Goal: Use online tool/utility: Utilize a website feature to perform a specific function

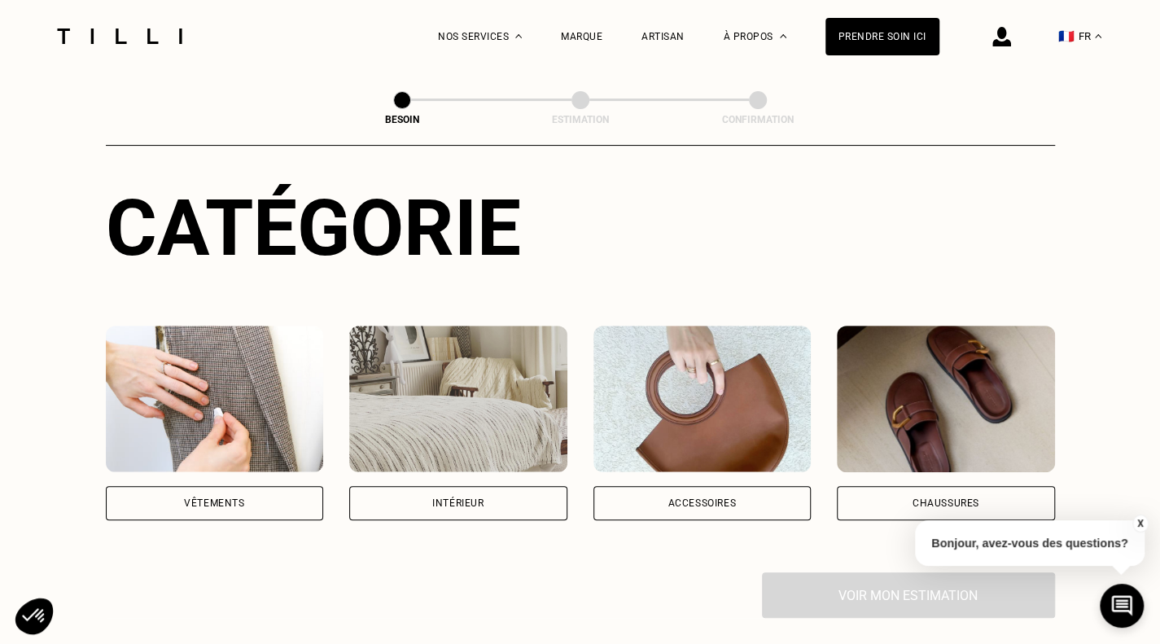
scroll to position [159, 0]
click at [277, 489] on div "Vêtements" at bounding box center [215, 504] width 218 height 34
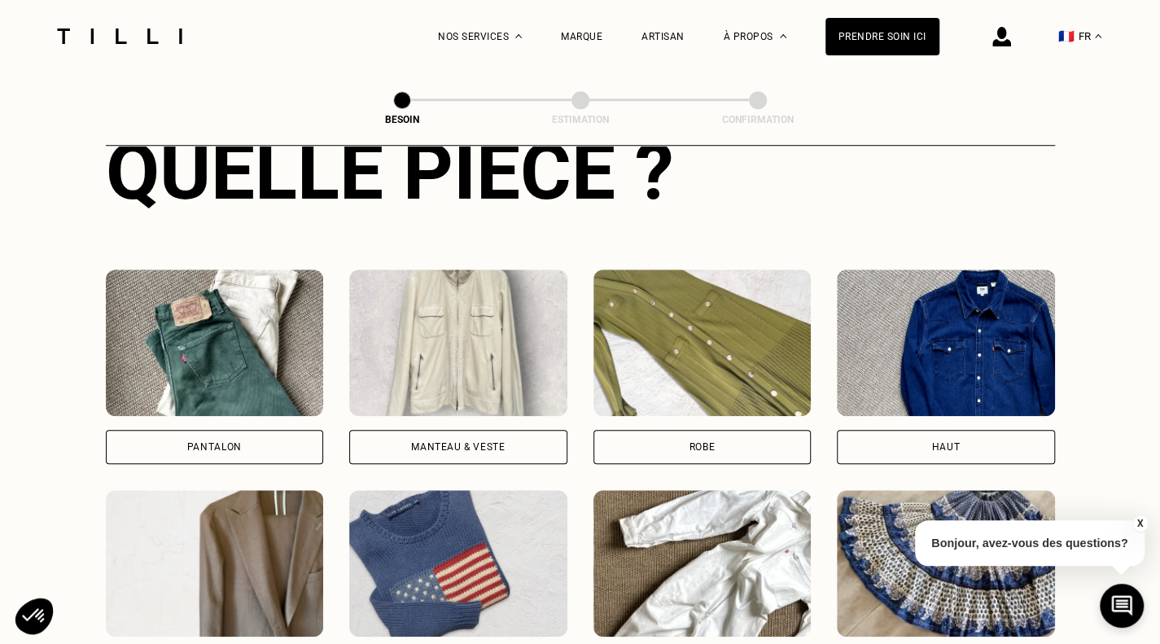
scroll to position [656, 0]
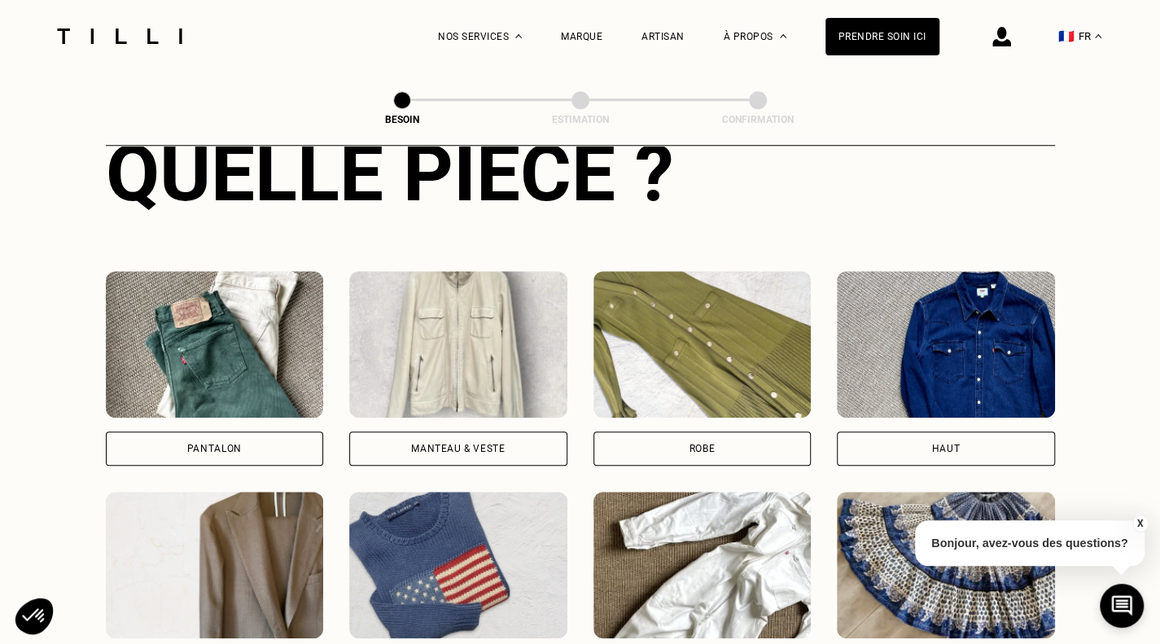
click at [514, 431] on div "Manteau & Veste" at bounding box center [458, 448] width 218 height 34
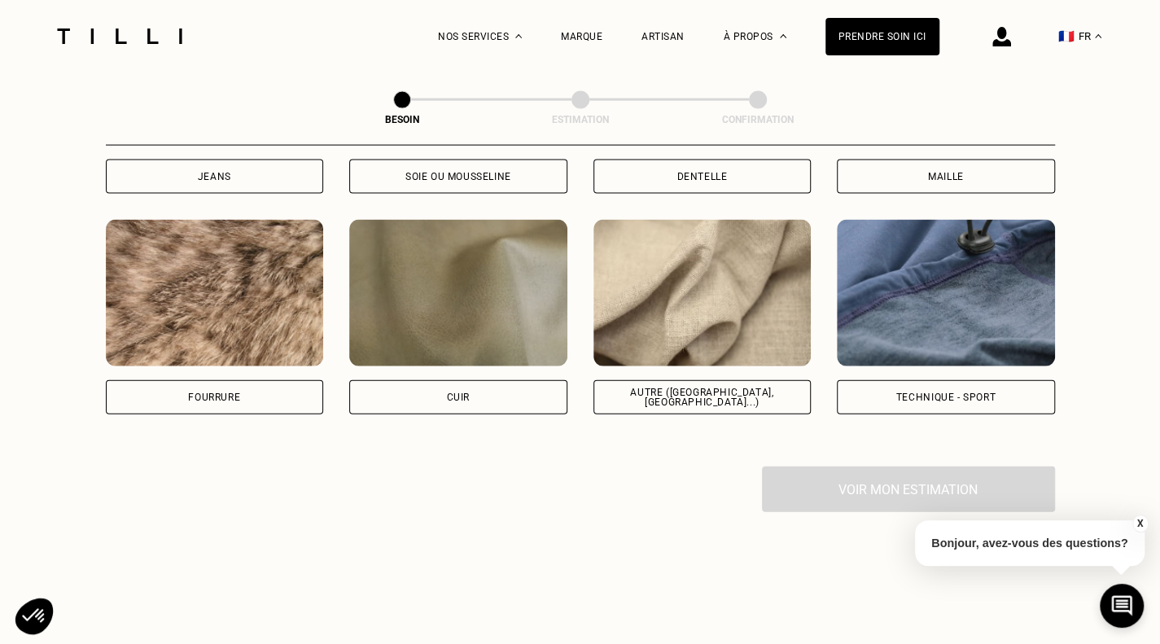
scroll to position [1918, 0]
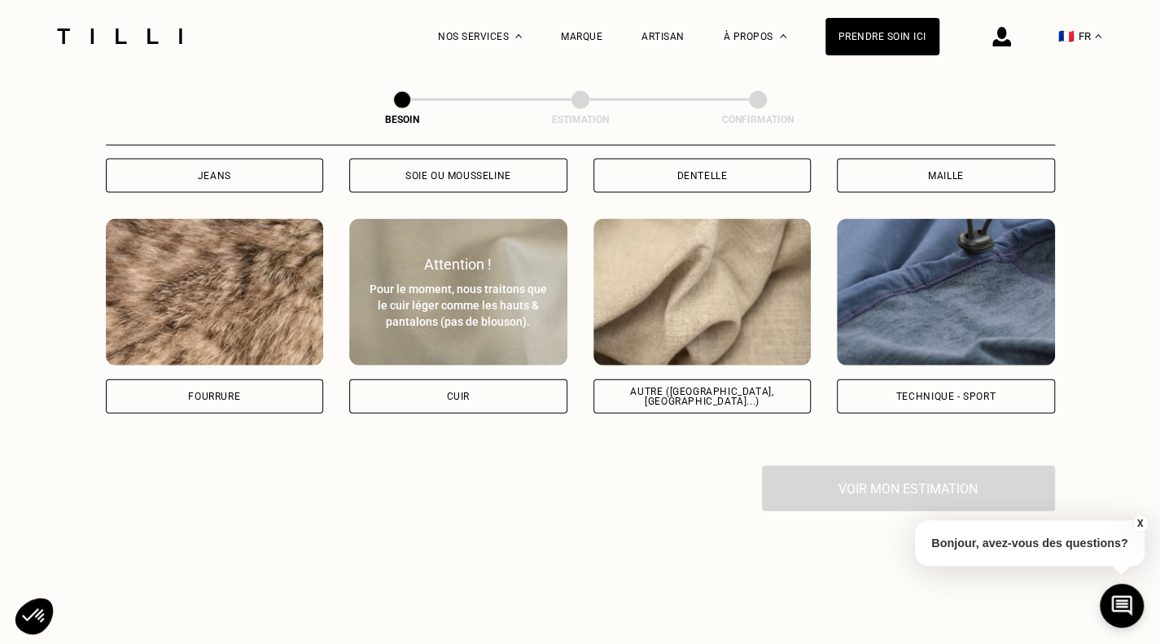
click at [478, 387] on div "Cuir" at bounding box center [458, 396] width 218 height 34
select select "FR"
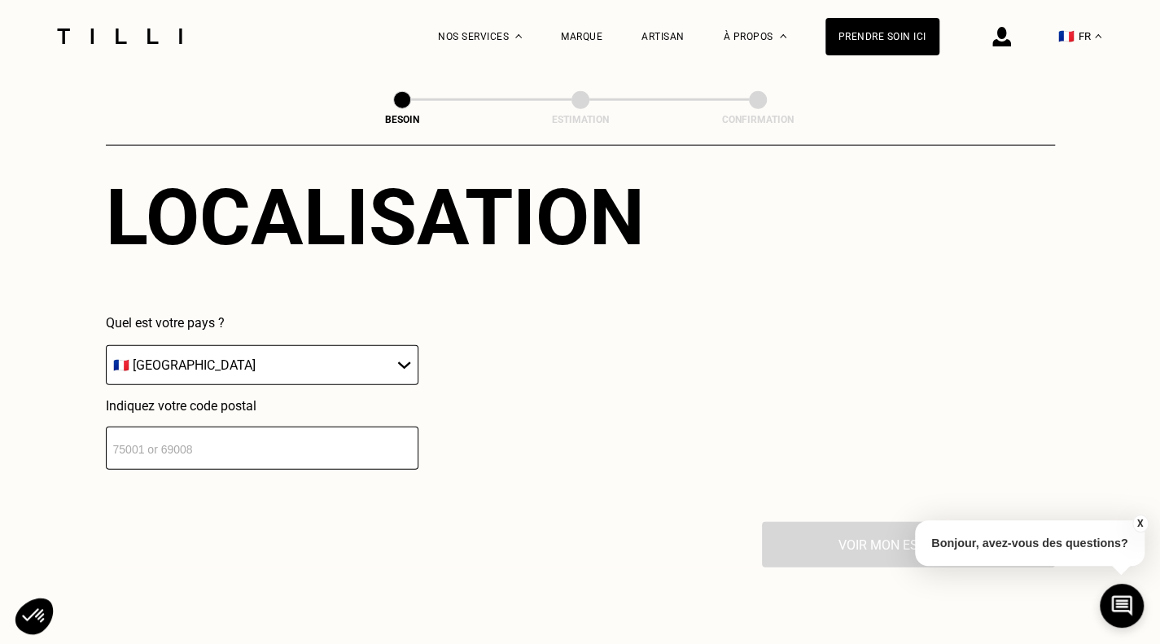
scroll to position [2266, 0]
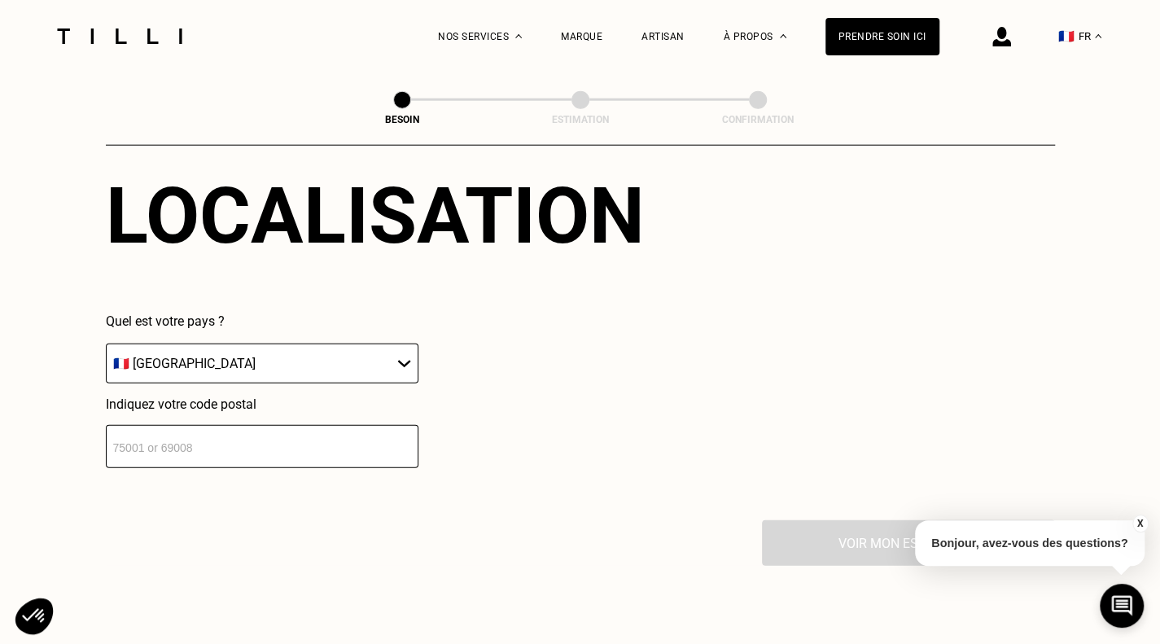
click at [344, 435] on input "number" at bounding box center [262, 446] width 313 height 43
type input "92110"
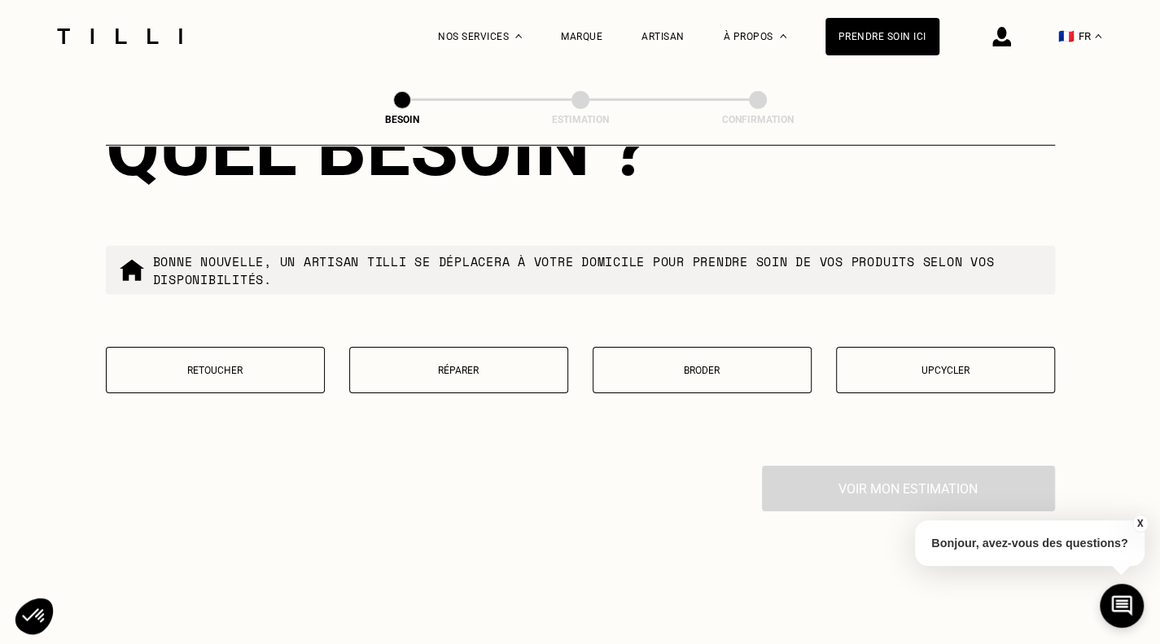
scroll to position [2677, 0]
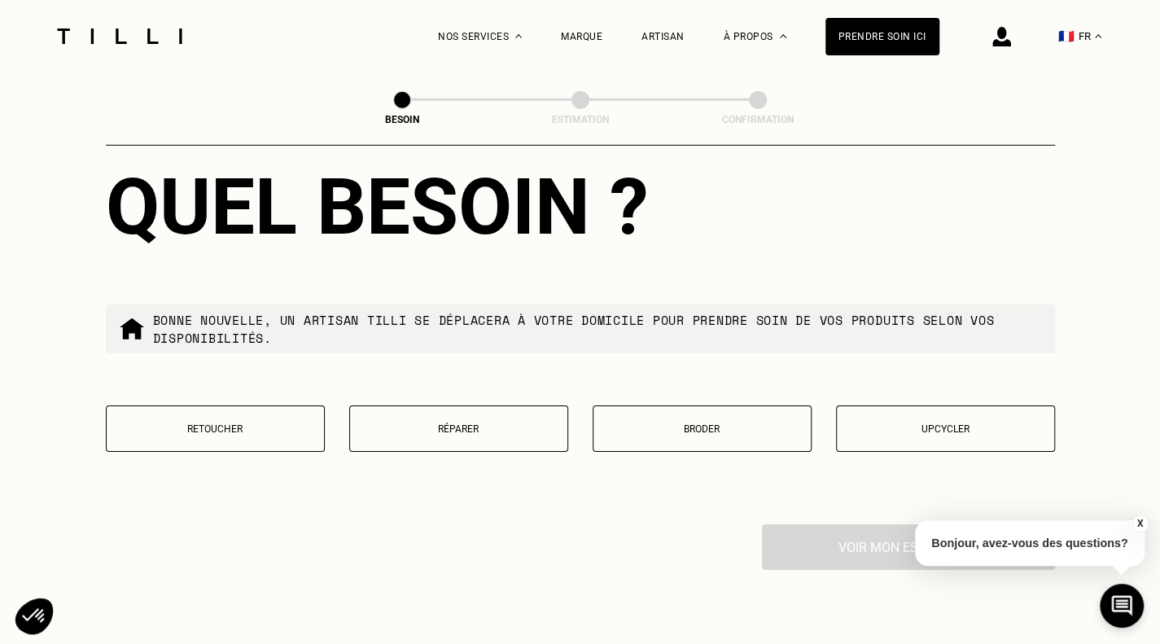
click at [545, 423] on p "Réparer" at bounding box center [458, 428] width 201 height 11
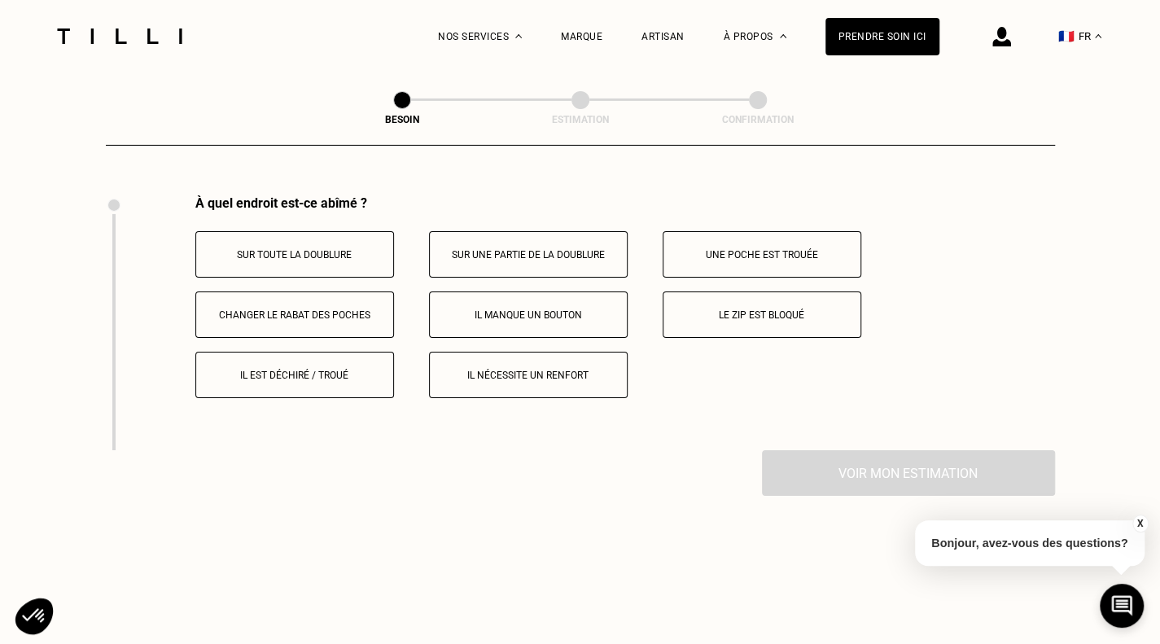
scroll to position [3009, 0]
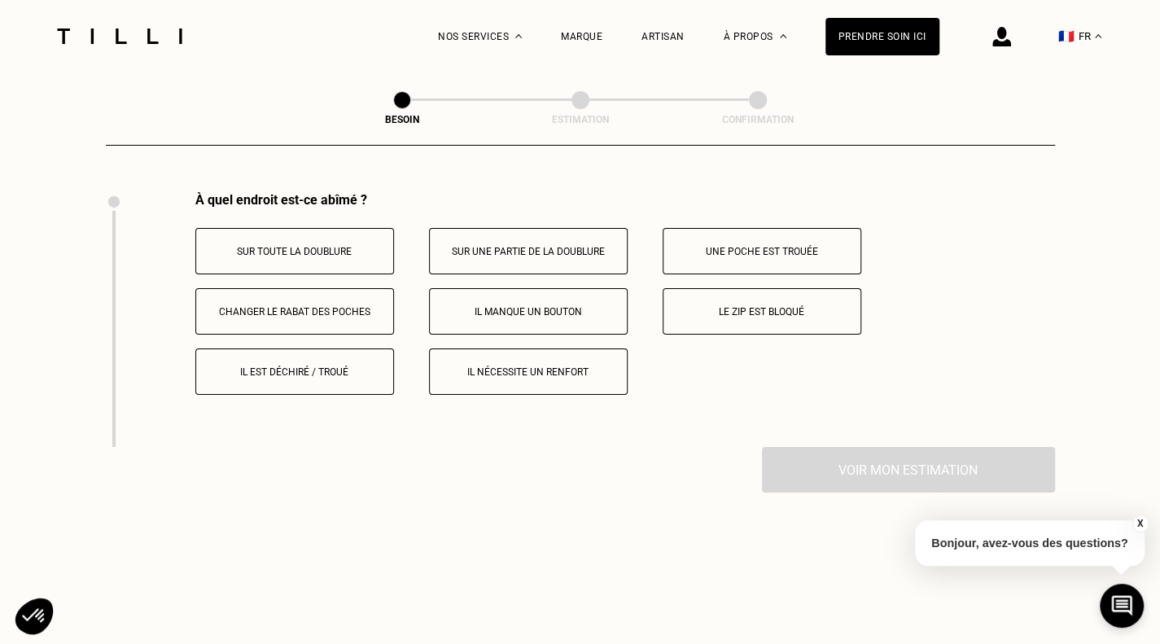
click at [761, 306] on p "Le zip est bloqué" at bounding box center [762, 311] width 181 height 11
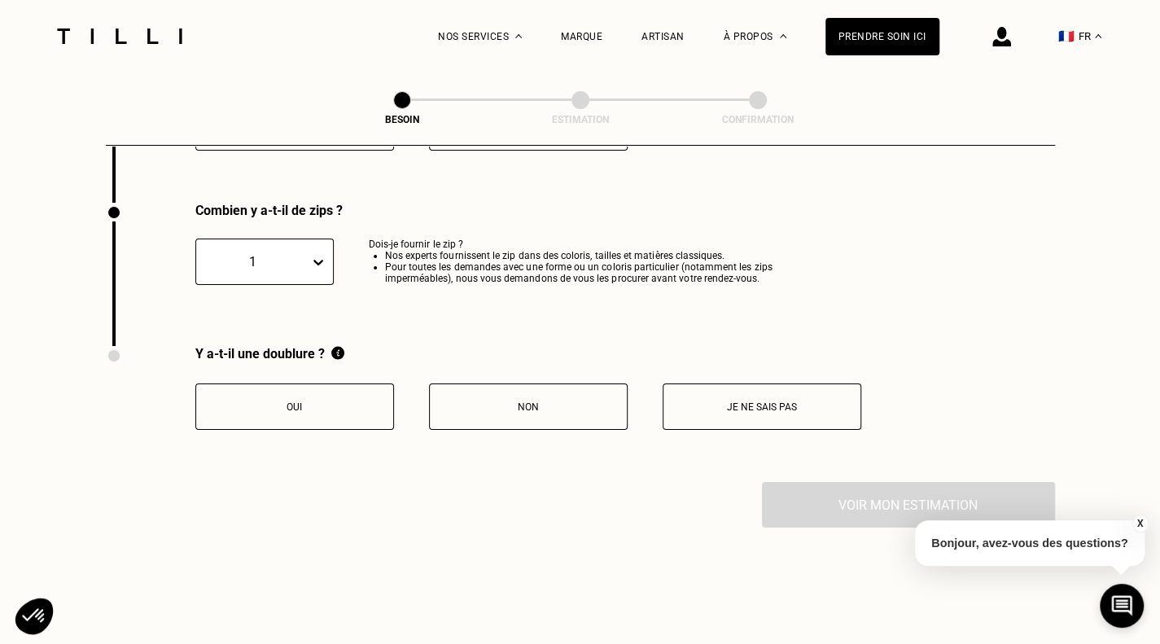
scroll to position [3264, 0]
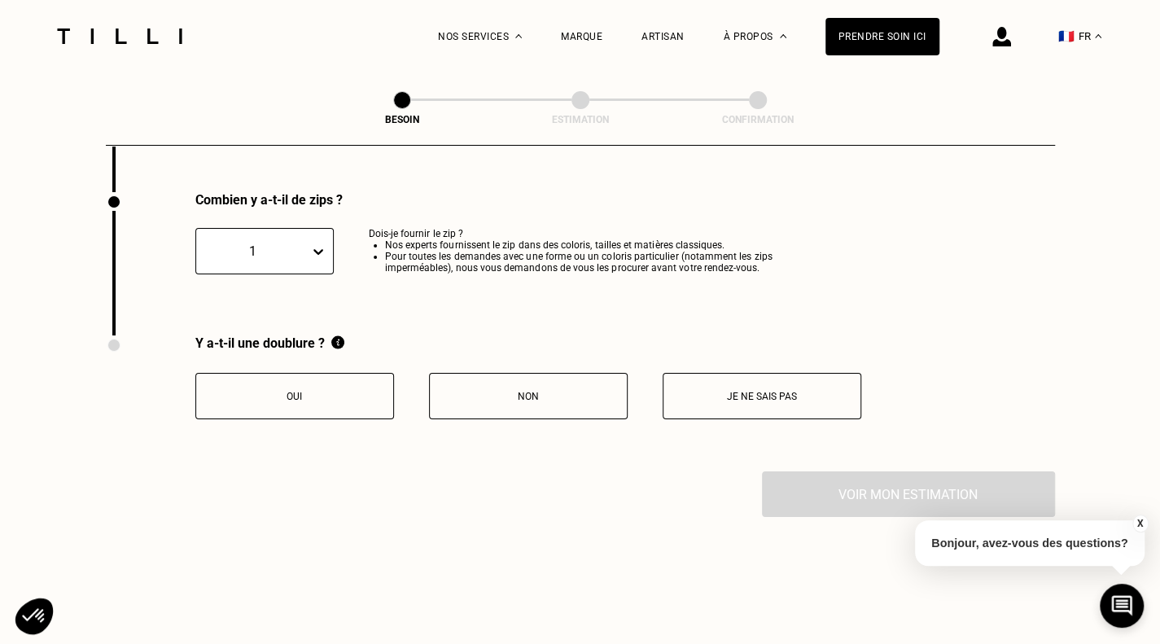
click at [707, 394] on p "Je ne sais pas" at bounding box center [762, 396] width 181 height 11
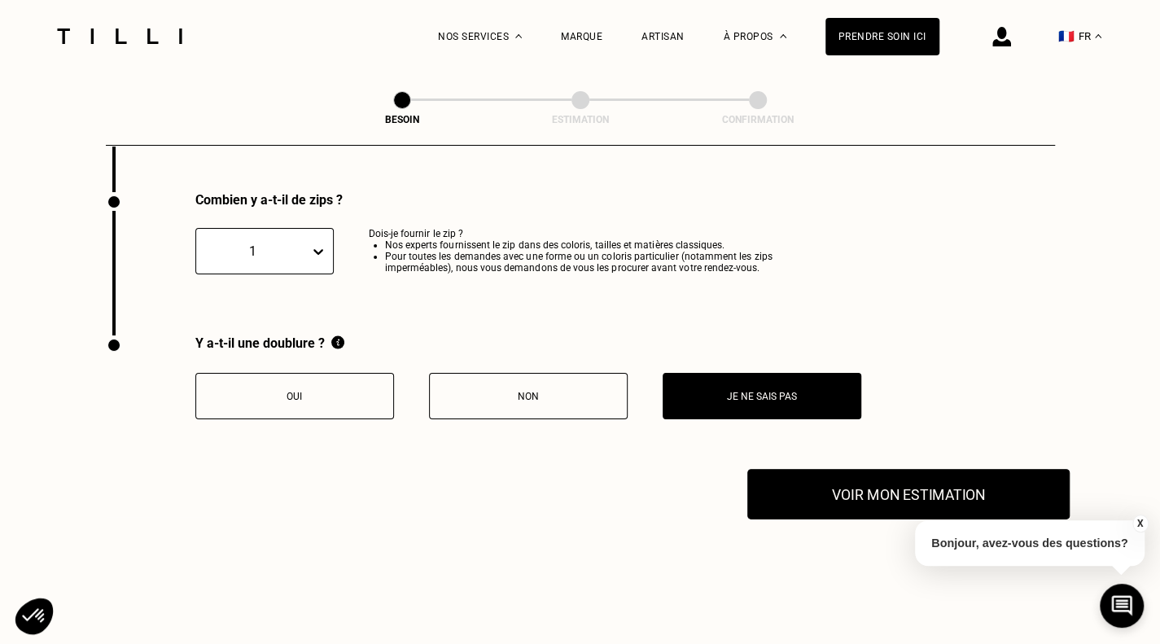
click at [808, 485] on button "Voir mon estimation" at bounding box center [908, 494] width 322 height 50
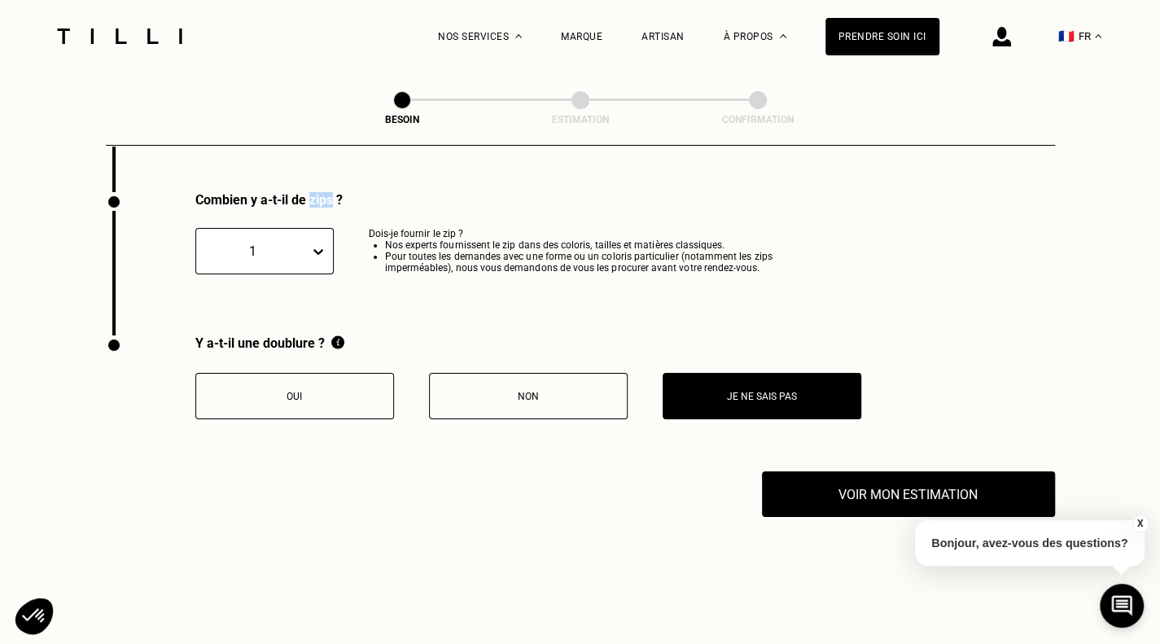
drag, startPoint x: 335, startPoint y: 188, endPoint x: 308, endPoint y: 191, distance: 27.1
click at [308, 192] on div "Combien y a-t-il de zips ?" at bounding box center [511, 199] width 633 height 15
copy div "zips"
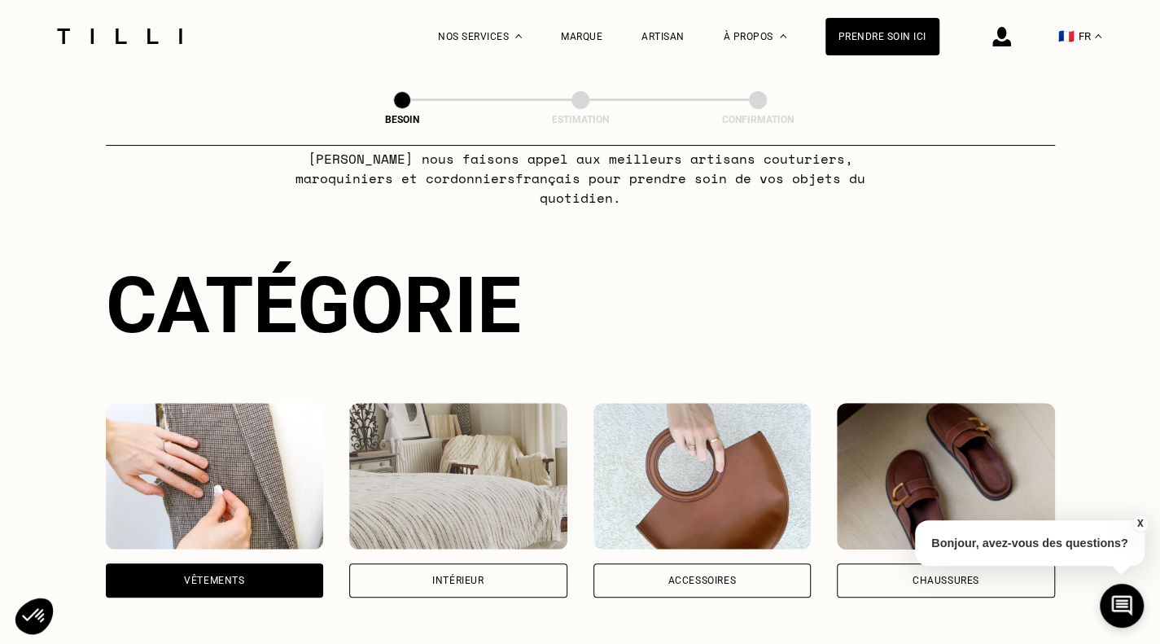
scroll to position [0, 0]
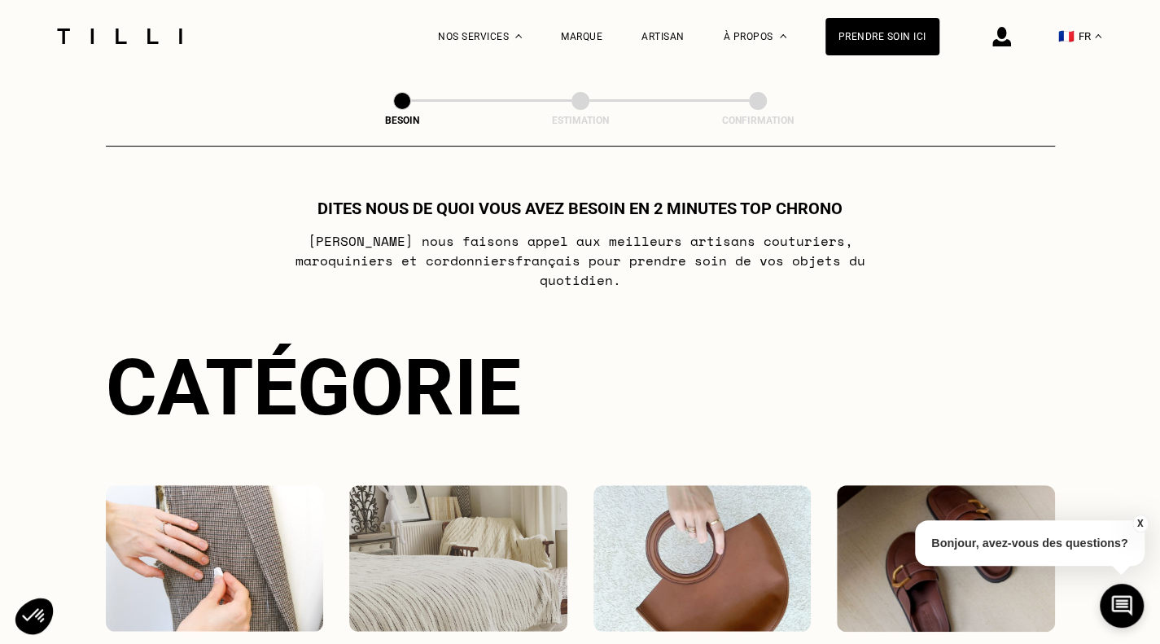
drag, startPoint x: 1081, startPoint y: 40, endPoint x: 1070, endPoint y: 31, distance: 14.5
click at [1070, 31] on button "🇫🇷 FR" at bounding box center [1079, 36] width 59 height 72
